Goal: Find specific page/section: Find specific page/section

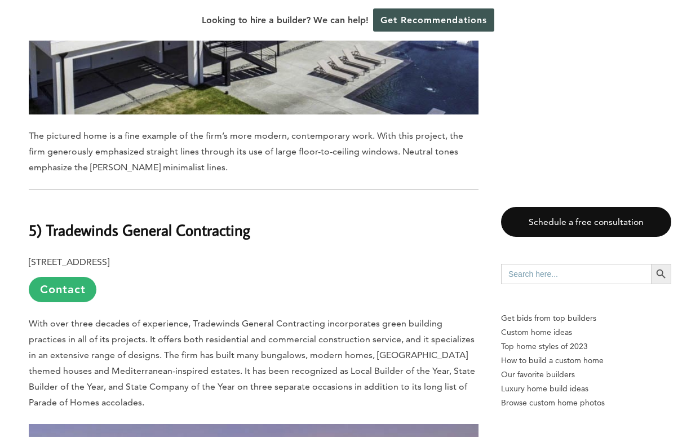
scroll to position [5353, 0]
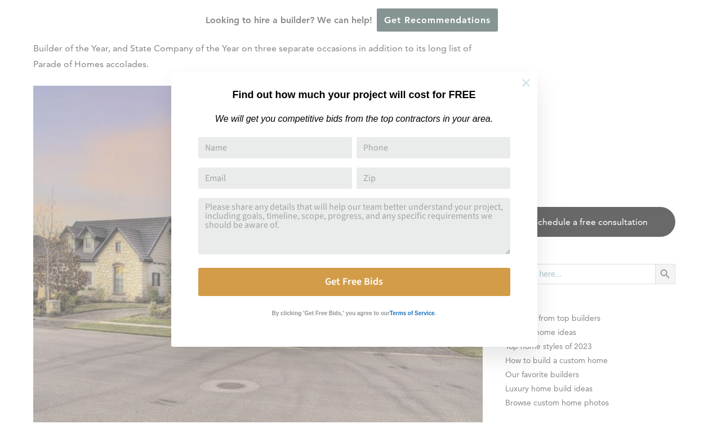
click at [527, 83] on icon at bounding box center [526, 83] width 12 height 12
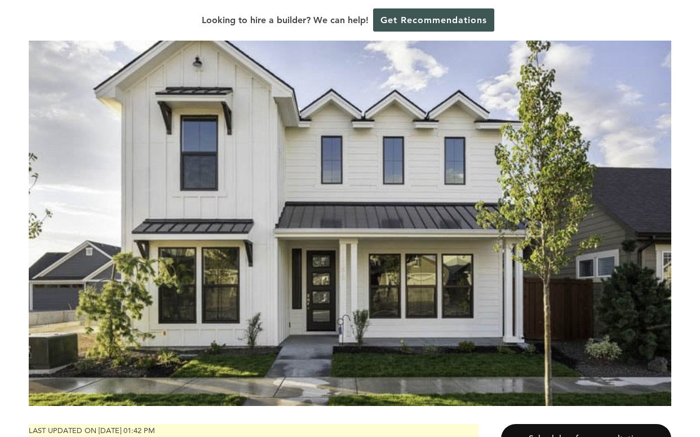
scroll to position [0, 0]
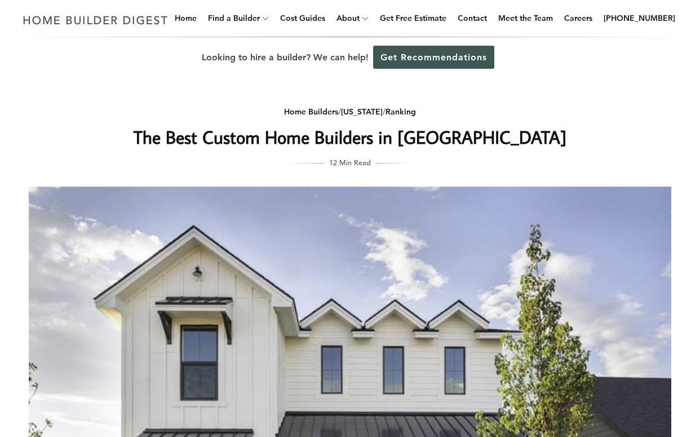
click at [529, 126] on h1 "The Best Custom Home Builders in [GEOGRAPHIC_DATA]" at bounding box center [350, 136] width 450 height 27
click at [130, 20] on img at bounding box center [95, 20] width 155 height 22
